Goal: Information Seeking & Learning: Learn about a topic

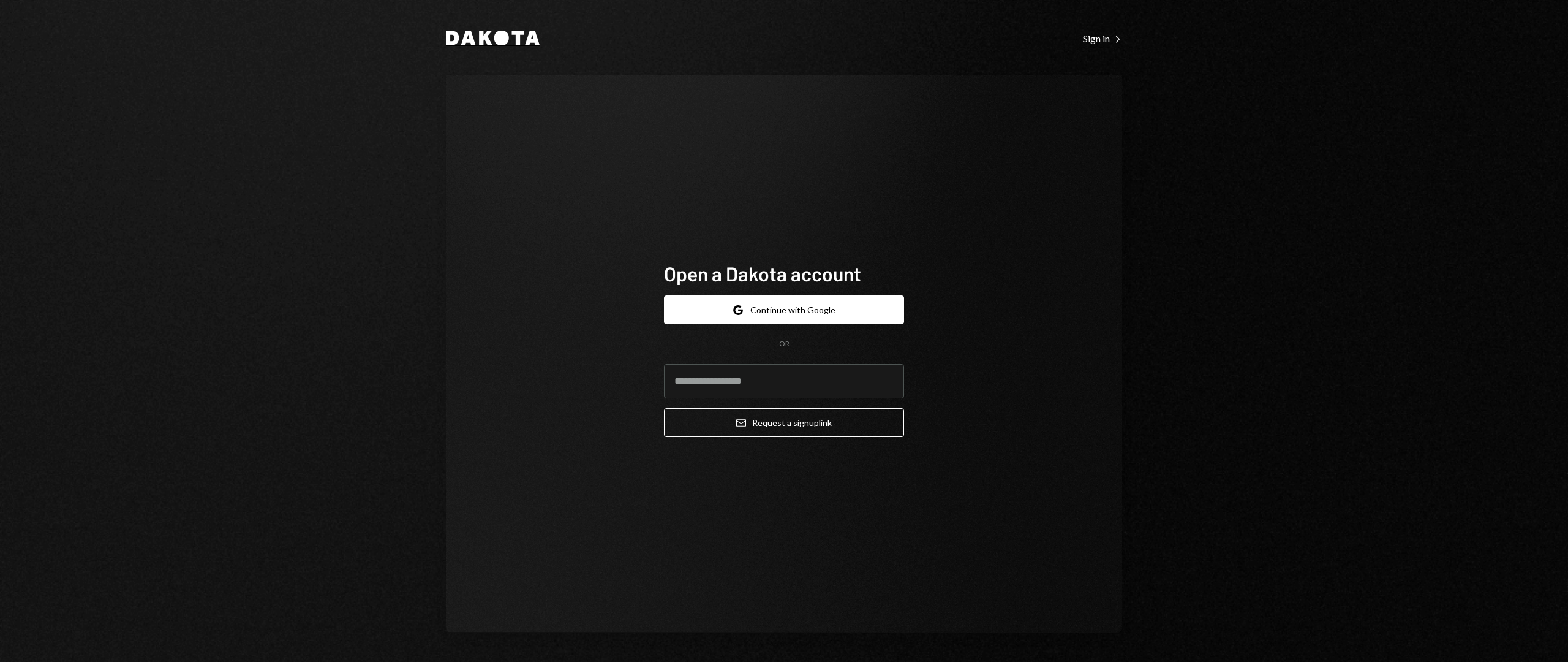
click at [505, 40] on icon at bounding box center [502, 38] width 15 height 15
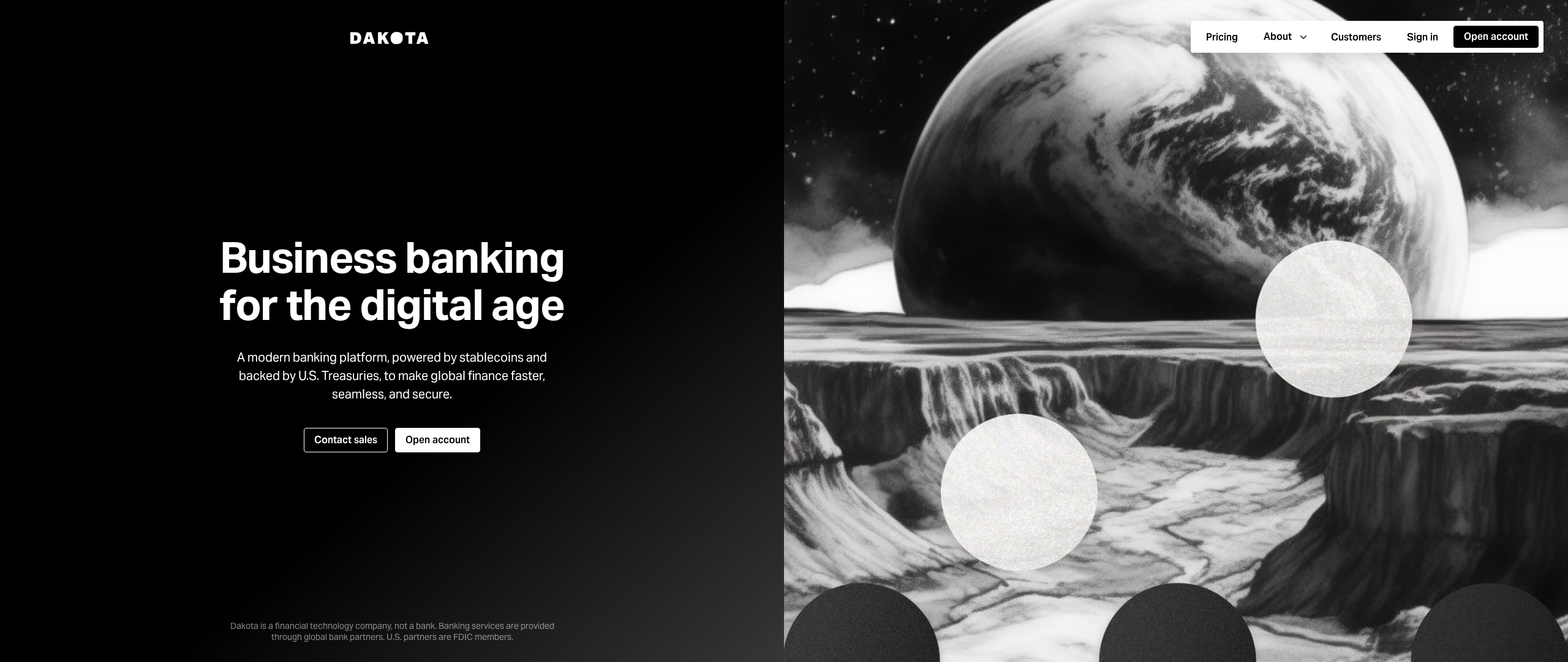
drag, startPoint x: 365, startPoint y: 440, endPoint x: 381, endPoint y: 388, distance: 54.4
click at [381, 388] on div "Business banking for the digital age A modern banking platform, powered by stab…" at bounding box center [391, 331] width 404 height 389
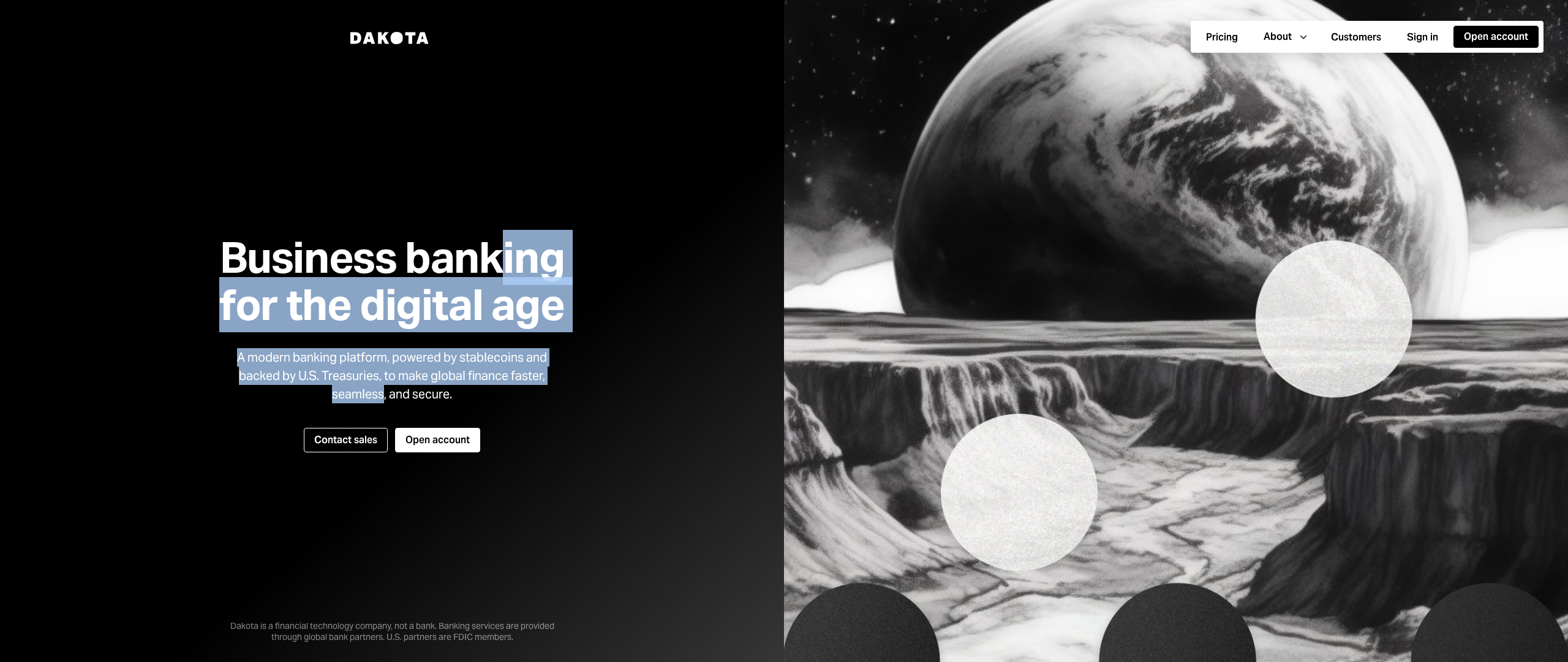
drag, startPoint x: 381, startPoint y: 385, endPoint x: 520, endPoint y: 239, distance: 201.6
click at [512, 239] on div "Business banking for the digital age A modern banking platform, powered by stab…" at bounding box center [391, 331] width 404 height 389
click at [866, 277] on img at bounding box center [1176, 331] width 784 height 662
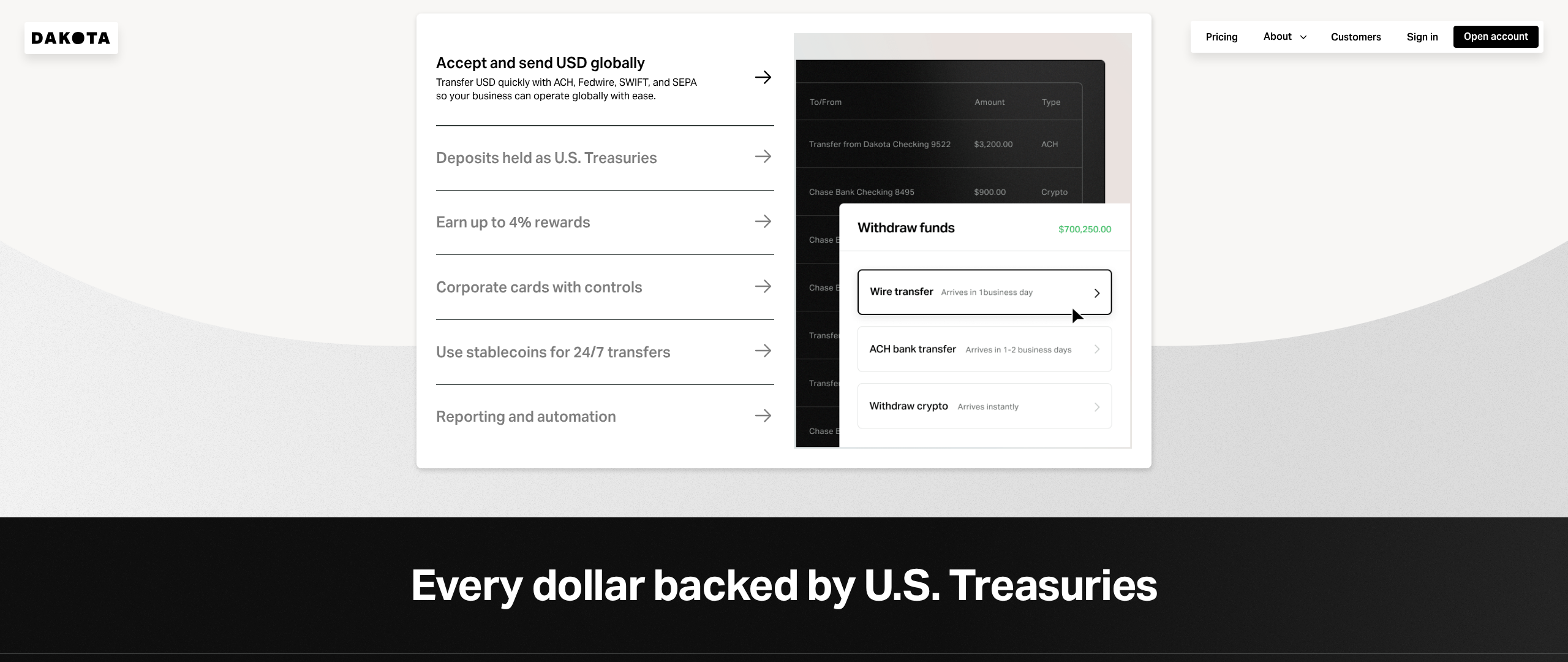
scroll to position [1369, 0]
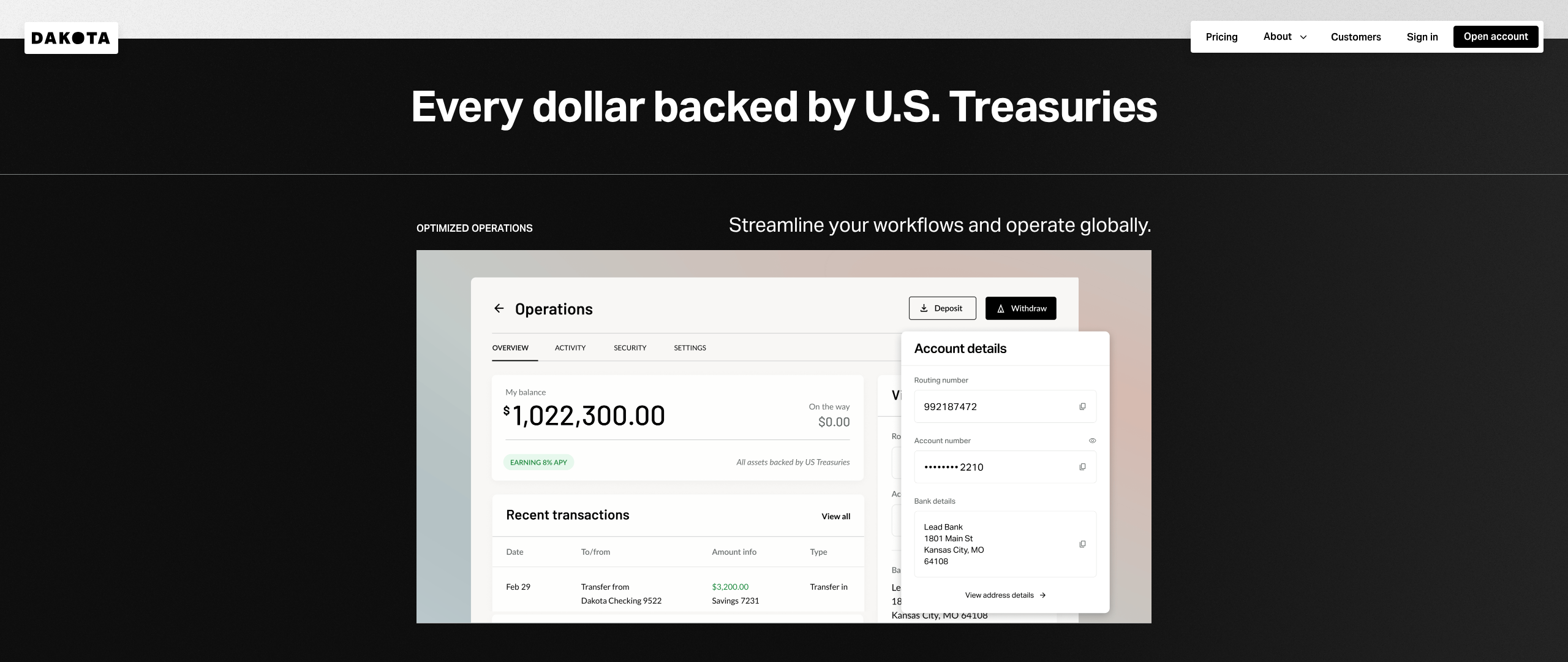
click at [878, 207] on div "Optimized Operations Streamline your workflows and operate globally. Faster Glo…" at bounding box center [784, 456] width 1568 height 564
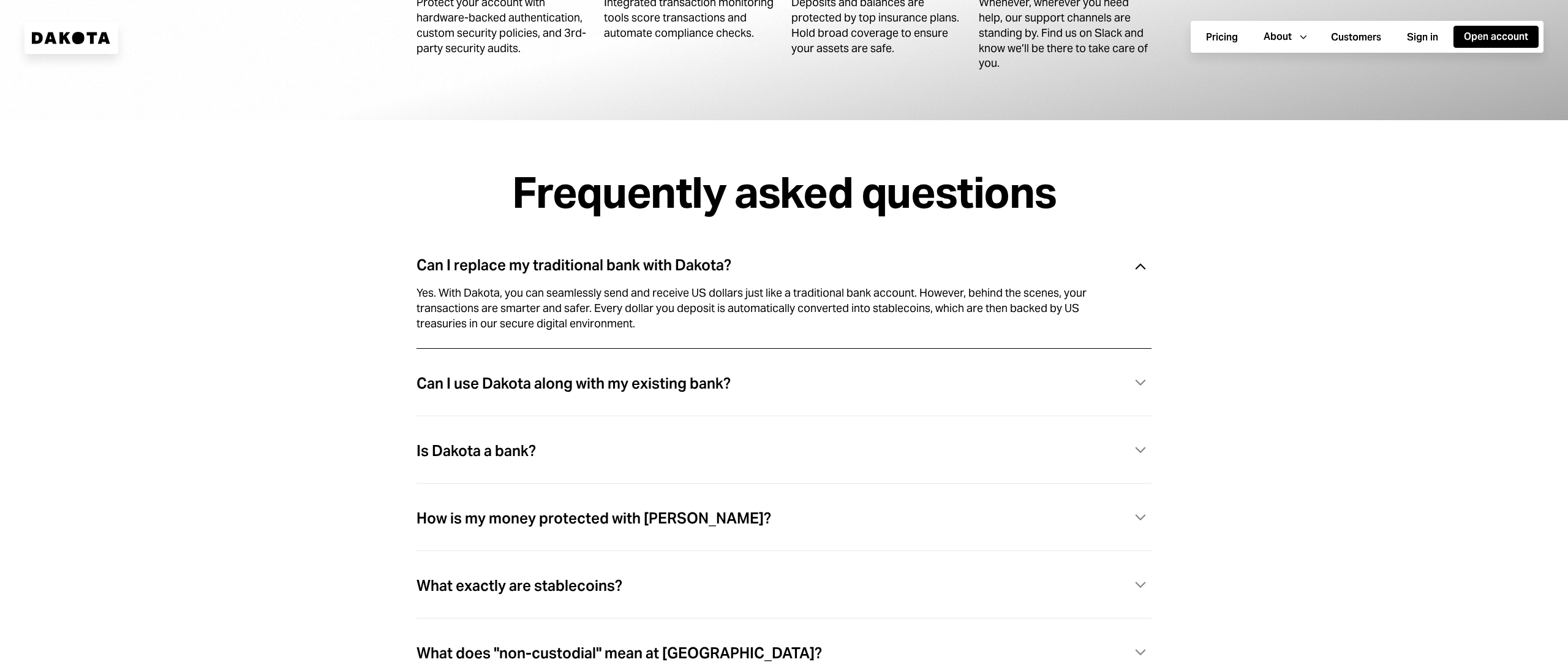
scroll to position [3450, 0]
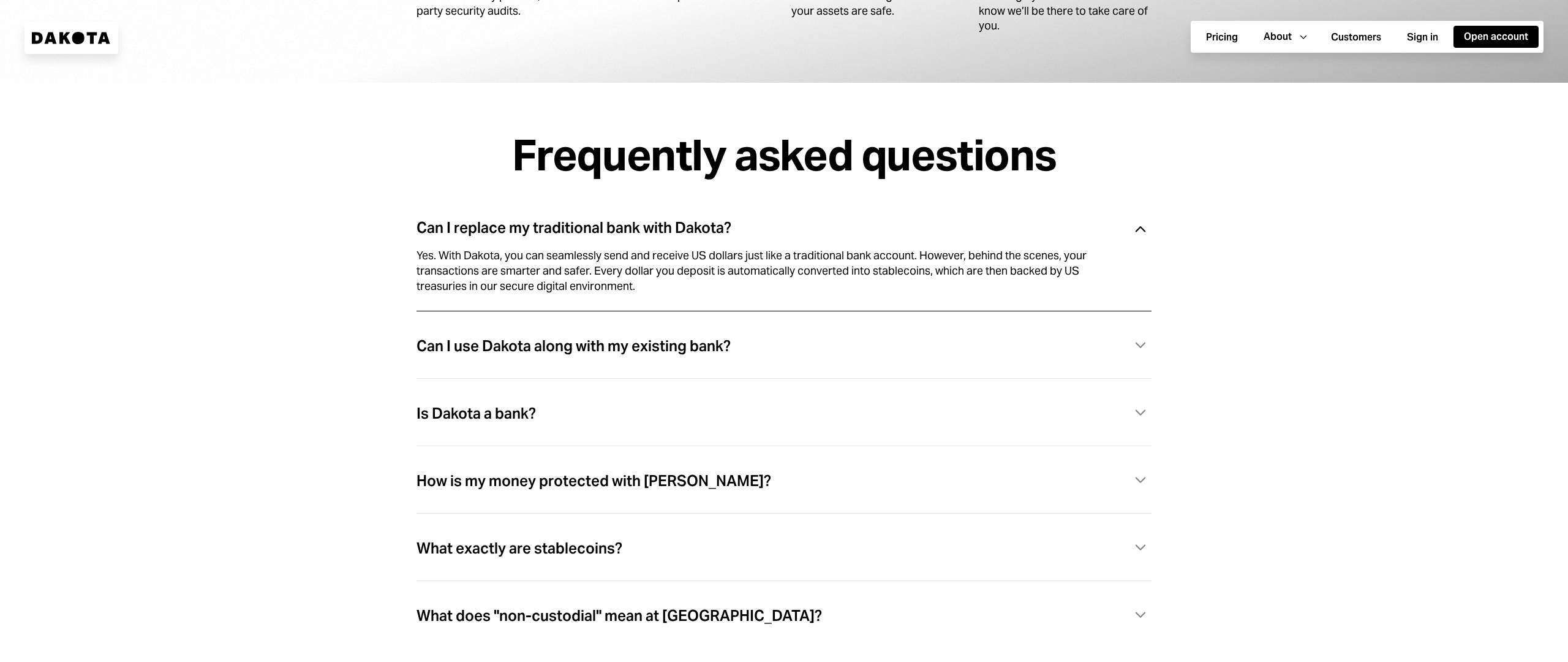
click at [811, 338] on div "Can I use Dakota along with my existing bank? Caret Down" at bounding box center [783, 359] width 735 height 67
click at [797, 352] on div "Can I use Dakota along with my existing bank? Caret Down" at bounding box center [783, 345] width 735 height 25
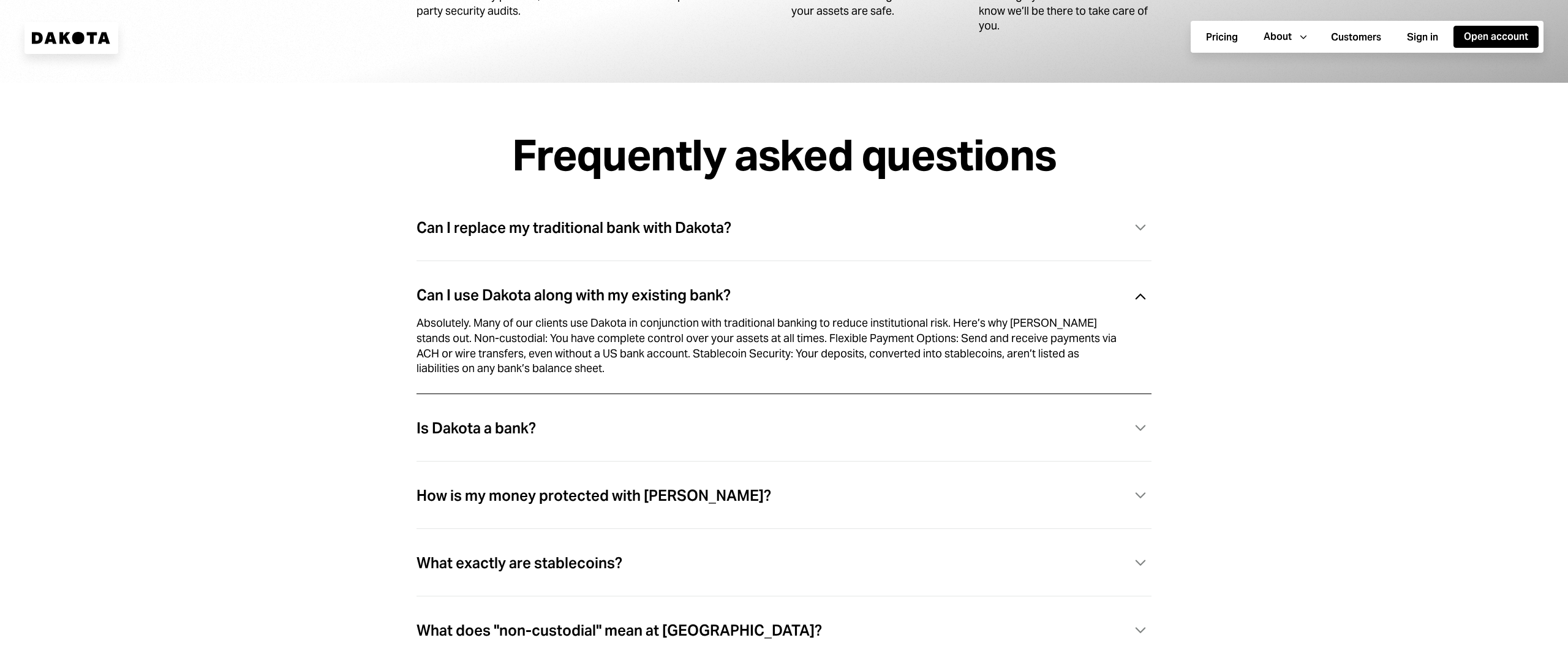
click at [924, 345] on div "Absolutely. Many of our clients use Dakota in conjunction with traditional bank…" at bounding box center [769, 345] width 706 height 61
click at [1133, 303] on icon "Caret Down" at bounding box center [1141, 297] width 22 height 22
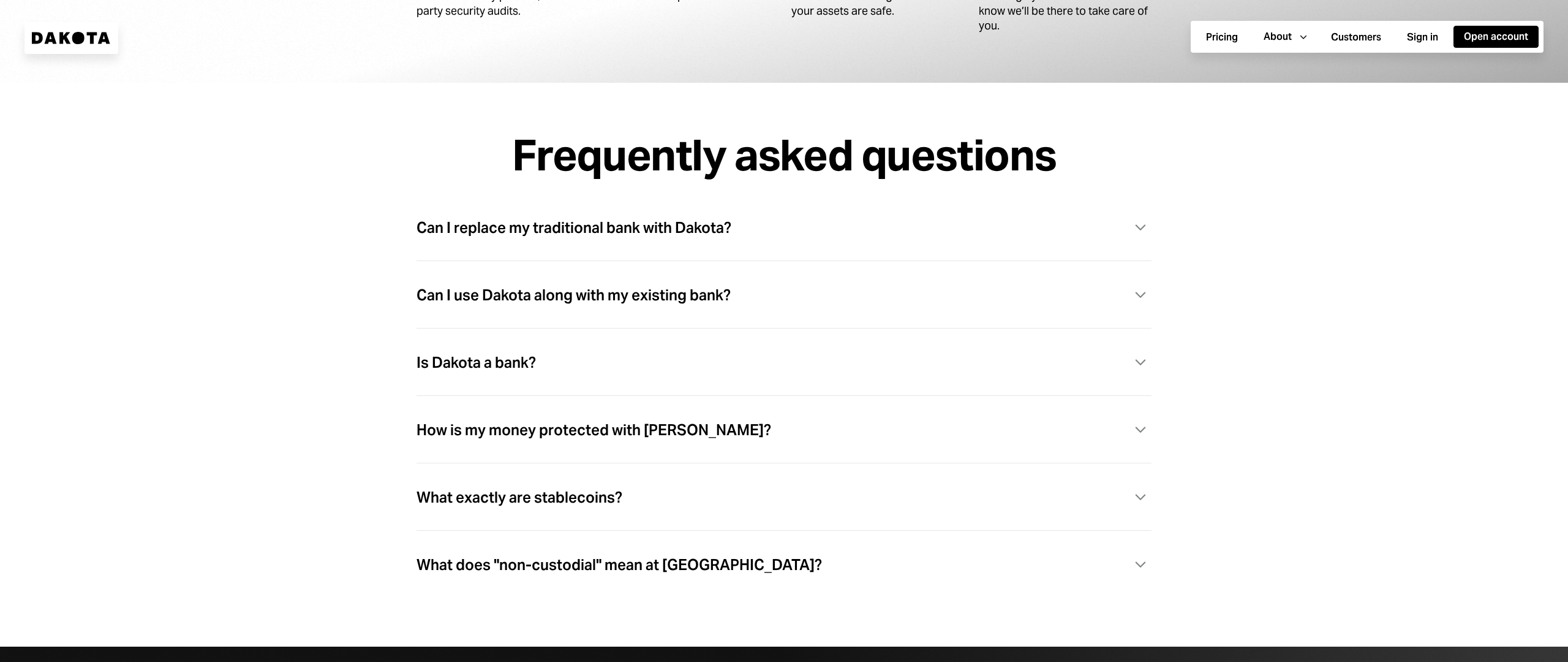
click at [1125, 364] on div "Is Dakota a bank? Caret Down" at bounding box center [783, 362] width 735 height 25
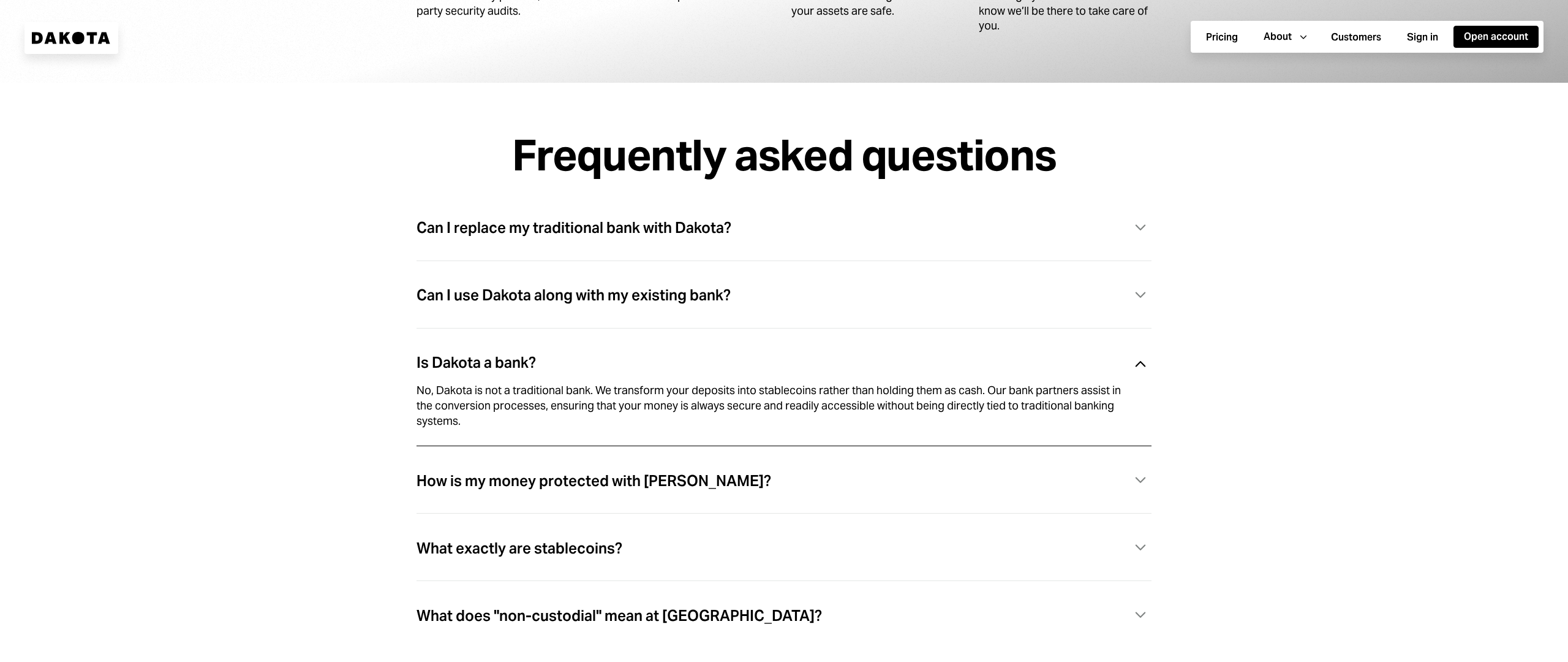
click at [1125, 364] on div "Is Dakota a bank? Caret Down" at bounding box center [783, 362] width 735 height 25
